Goal: Check status: Check status

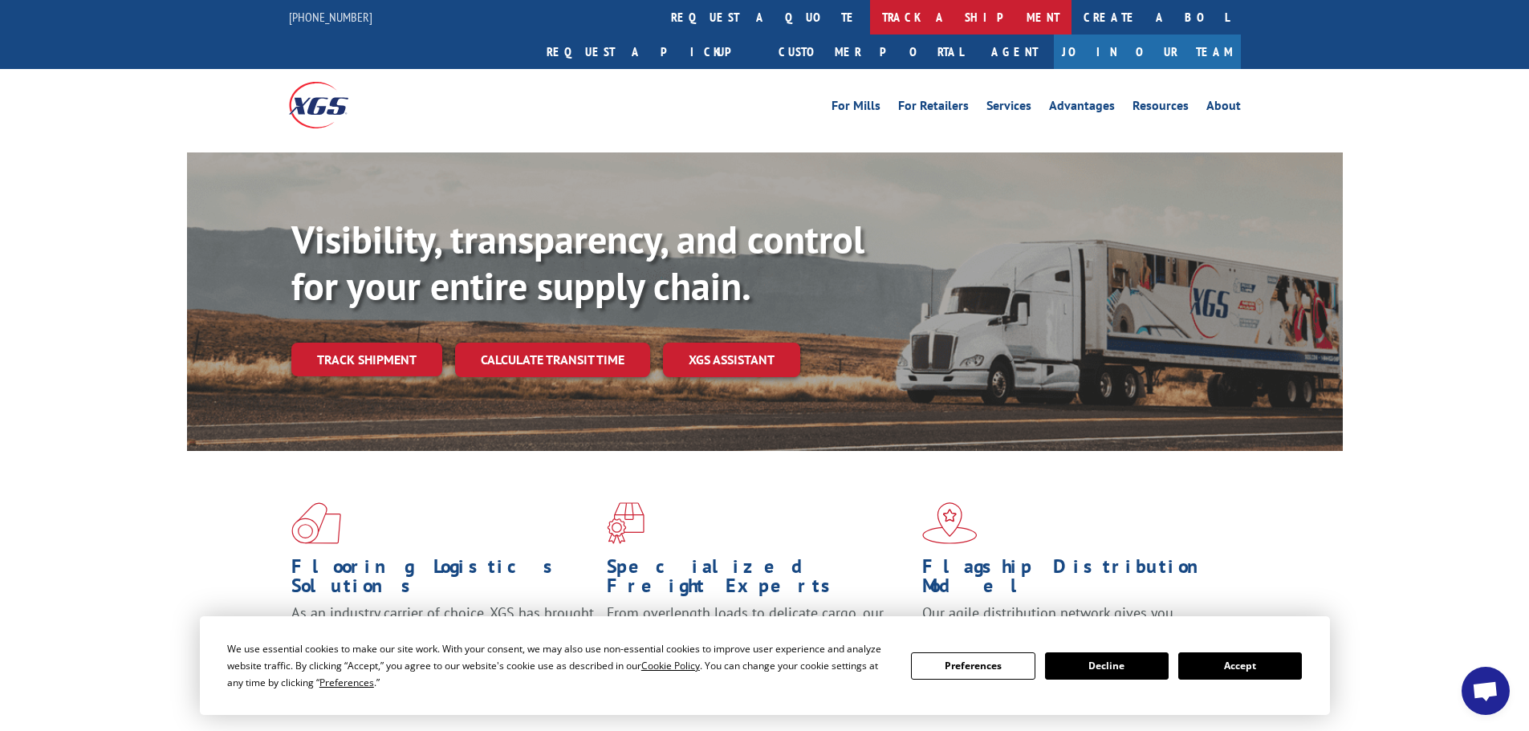
click at [870, 10] on link "track a shipment" at bounding box center [970, 17] width 201 height 35
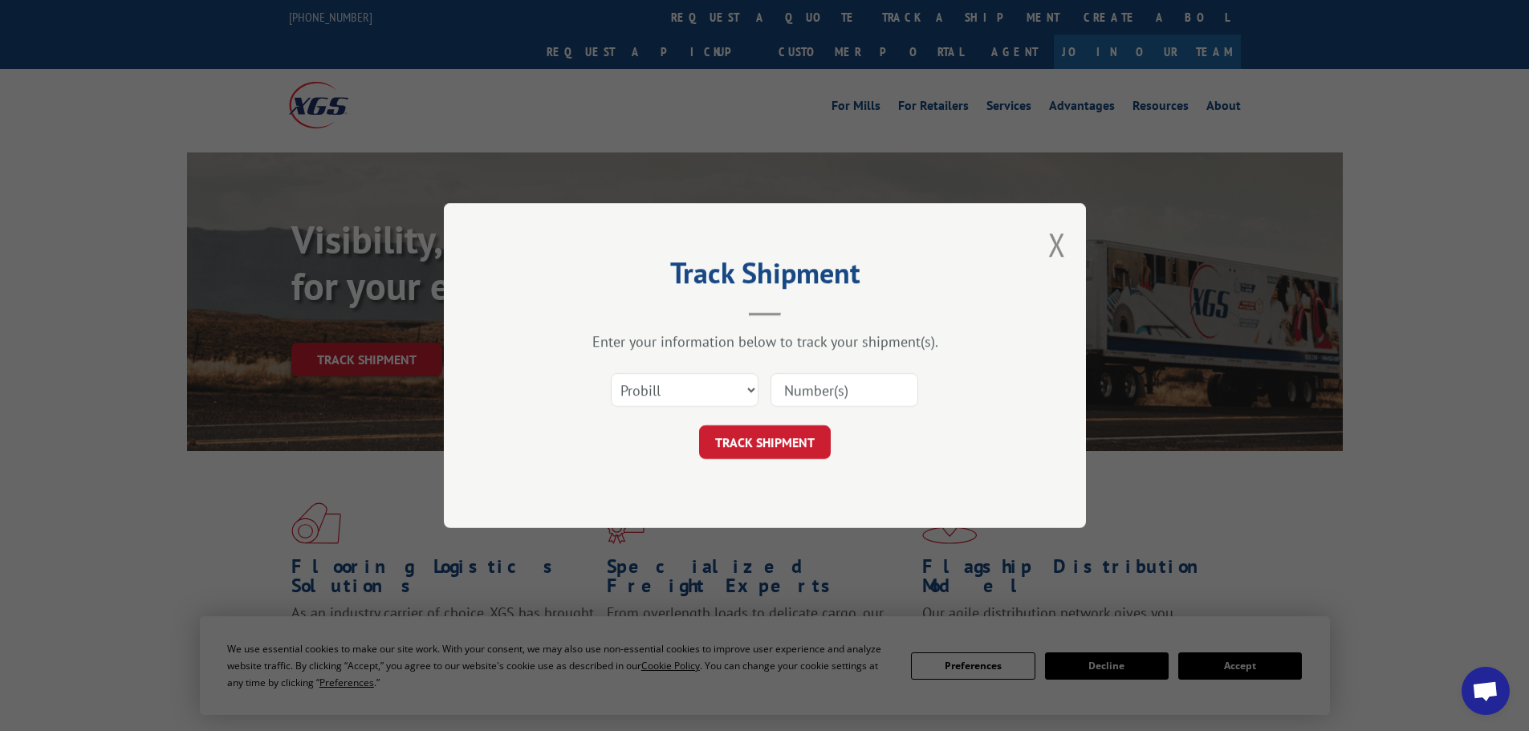
click at [830, 396] on input at bounding box center [844, 390] width 148 height 34
paste input "6451228"
type input "6451228"
click at [778, 441] on button "TRACK SHIPMENT" at bounding box center [765, 442] width 132 height 34
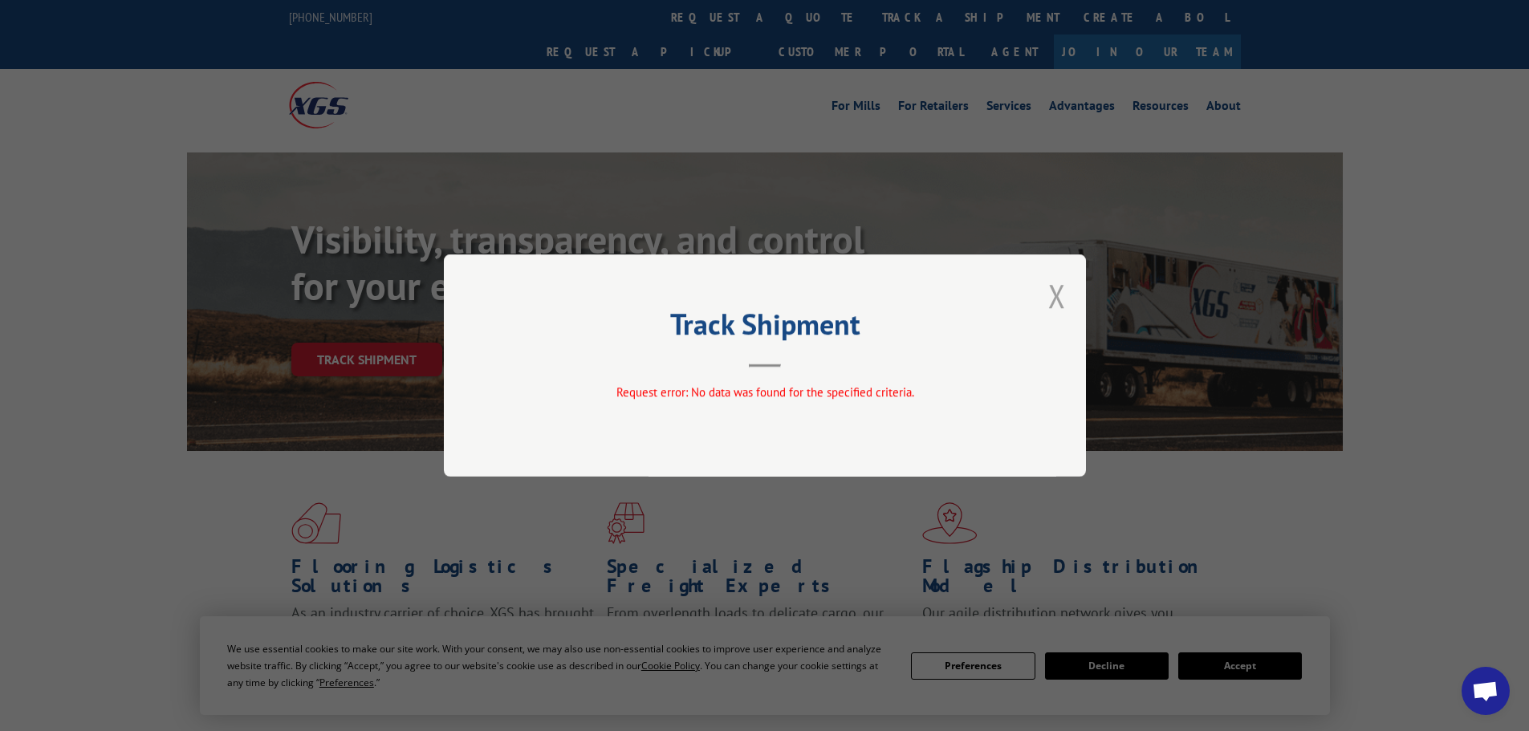
click at [1053, 301] on button "Close modal" at bounding box center [1057, 295] width 18 height 43
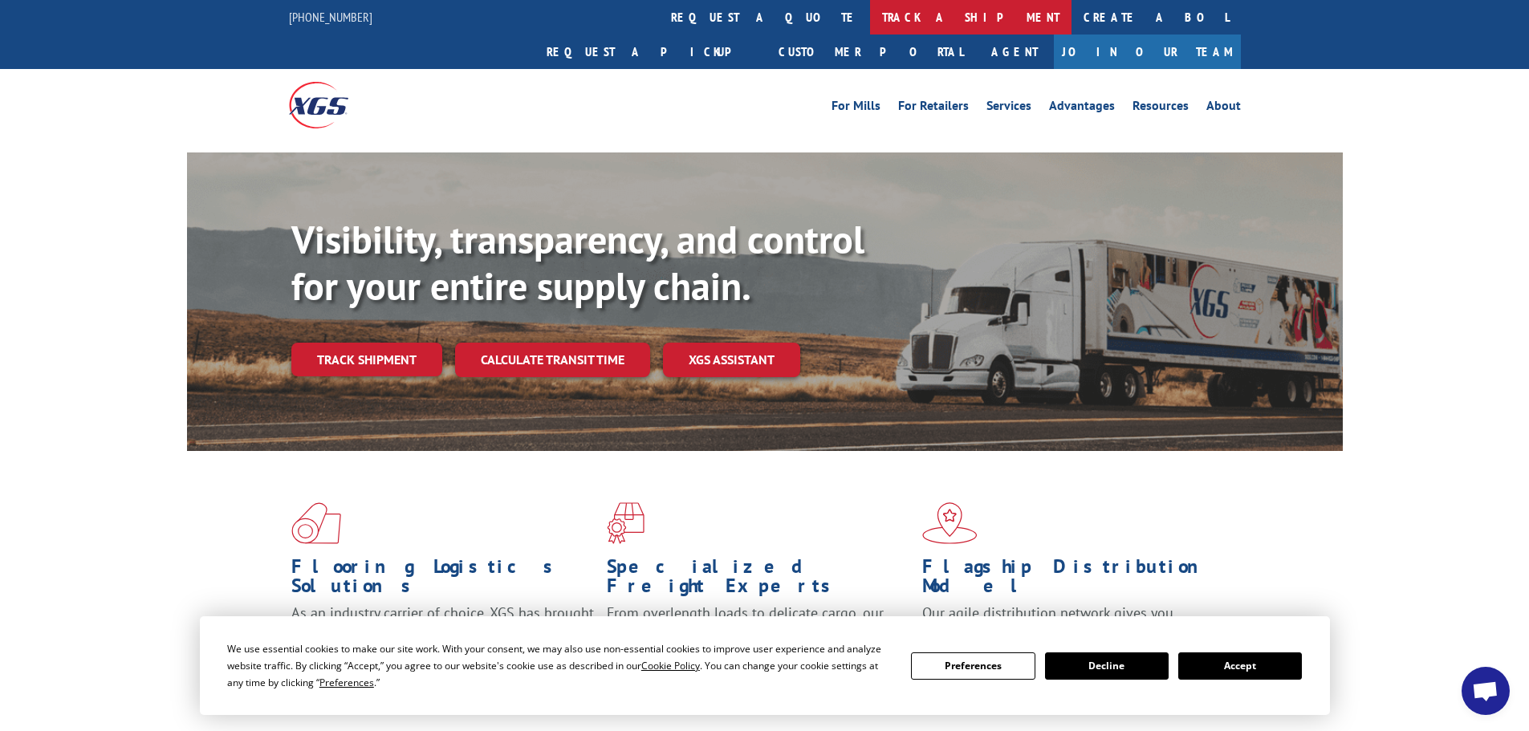
click at [870, 11] on link "track a shipment" at bounding box center [970, 17] width 201 height 35
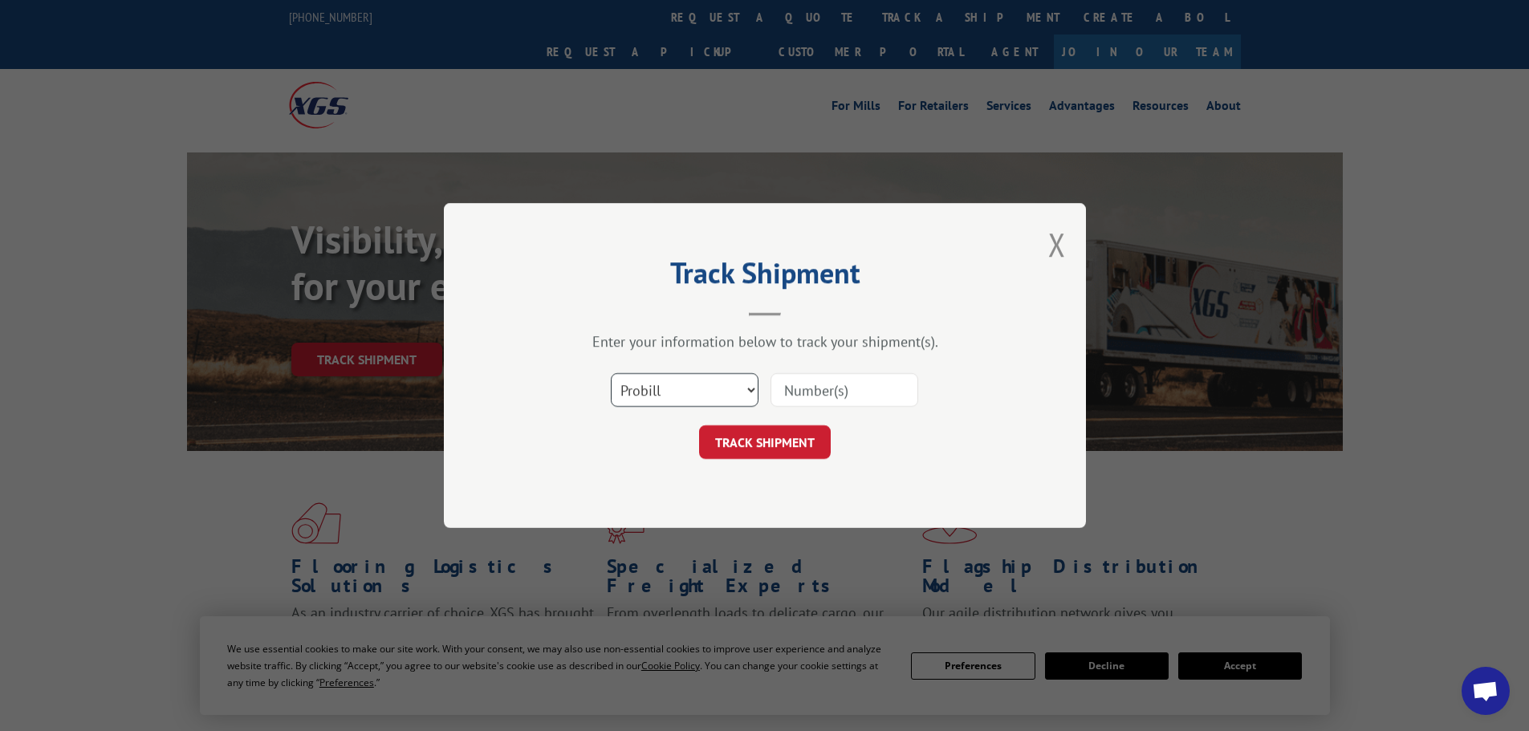
click at [710, 392] on select "Select category... Probill BOL PO" at bounding box center [685, 390] width 148 height 34
select select "po"
click at [611, 373] on select "Select category... Probill BOL PO" at bounding box center [685, 390] width 148 height 34
click at [791, 383] on input at bounding box center [844, 390] width 148 height 34
paste input "09540063"
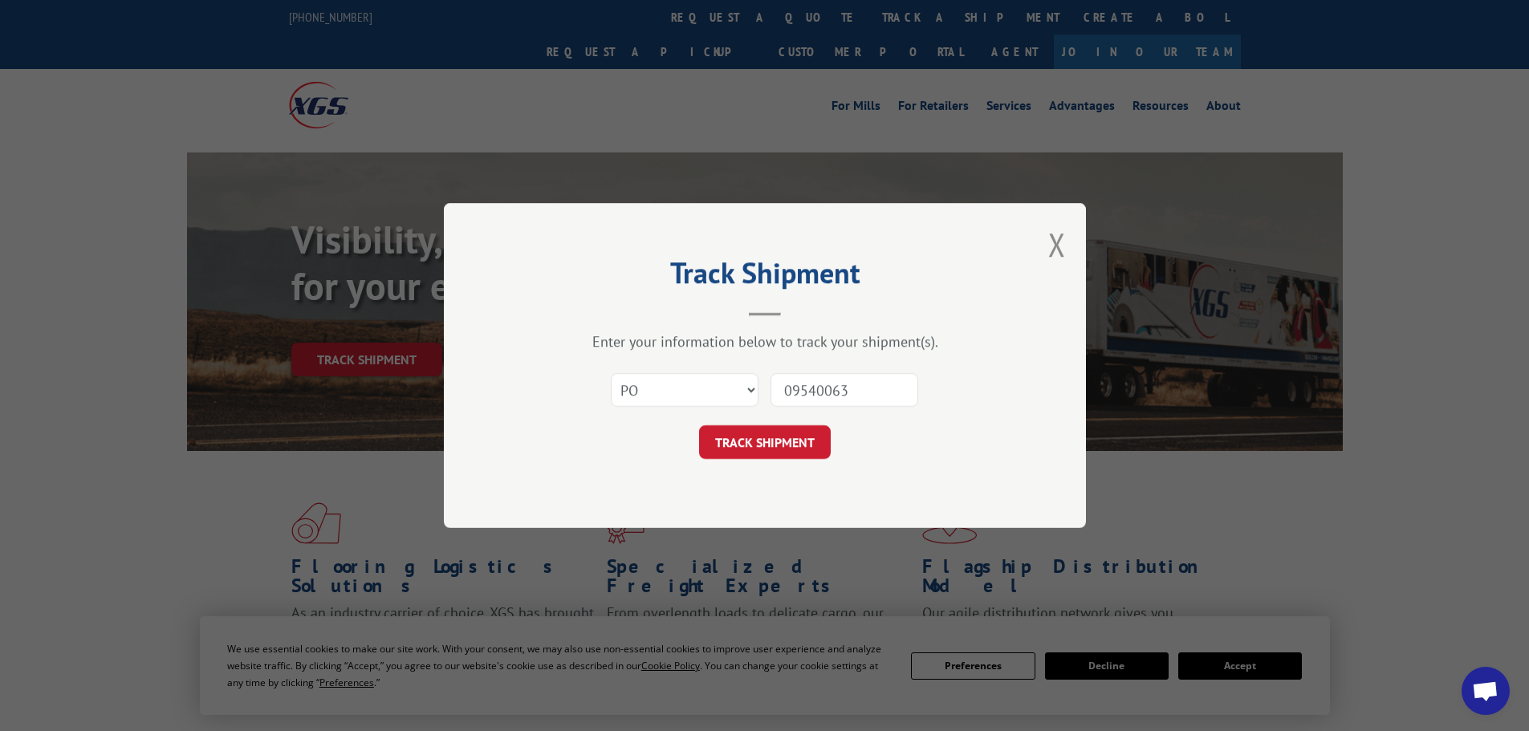
type input "09540063"
click at [699, 425] on button "TRACK SHIPMENT" at bounding box center [765, 442] width 132 height 34
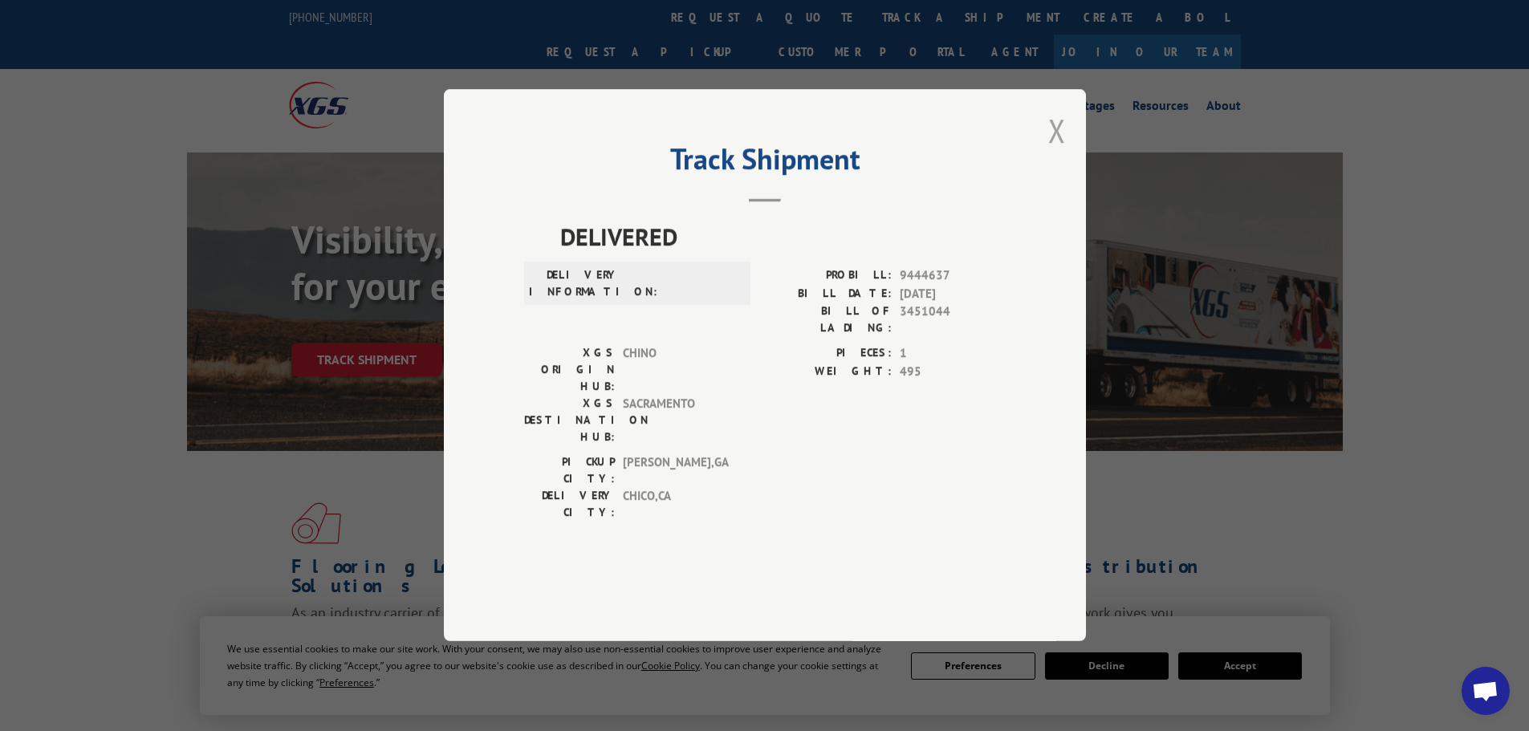
click at [1058, 152] on button "Close modal" at bounding box center [1057, 130] width 18 height 43
